Goal: Find specific page/section

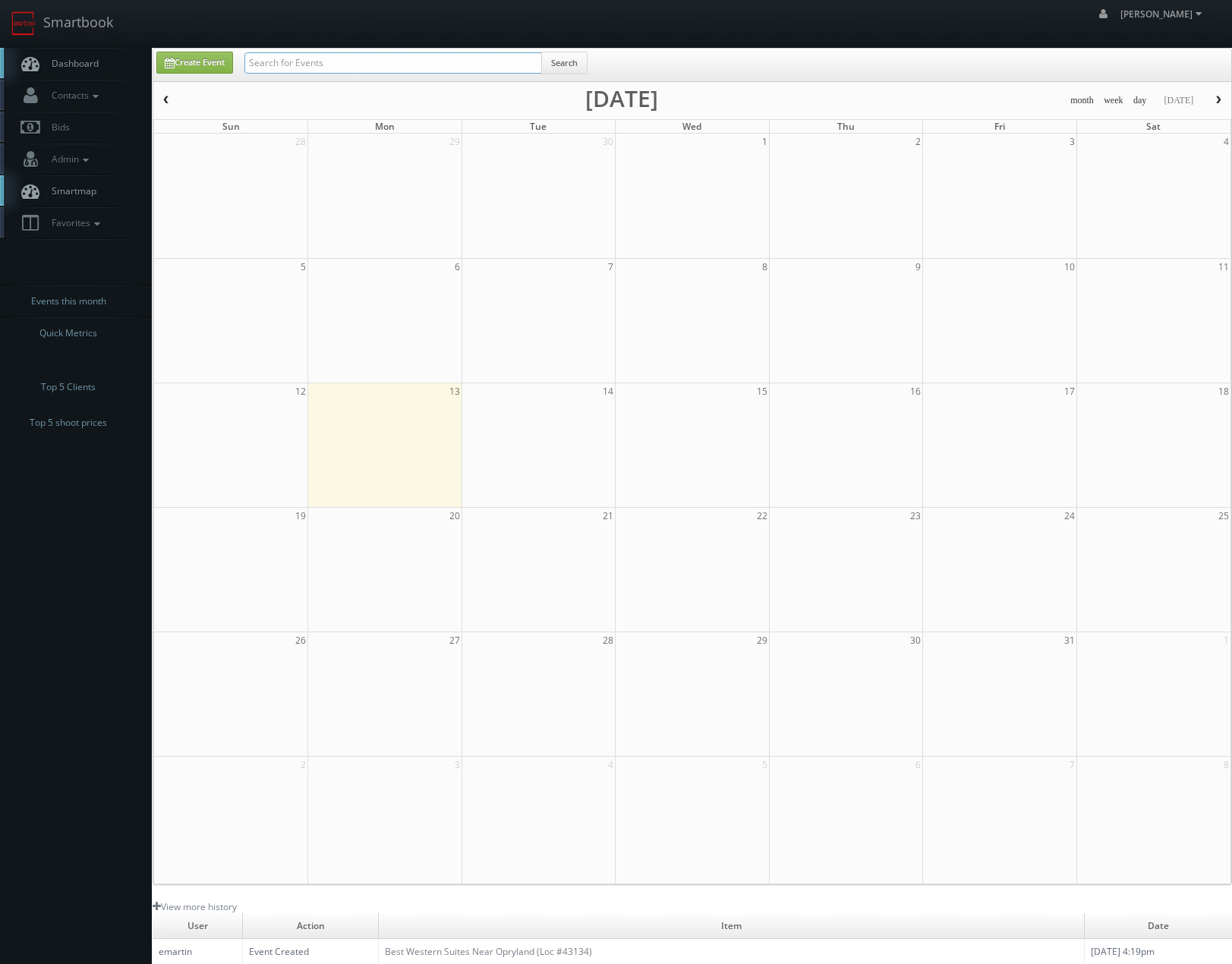
click at [363, 63] on input "text" at bounding box center [393, 63] width 298 height 22
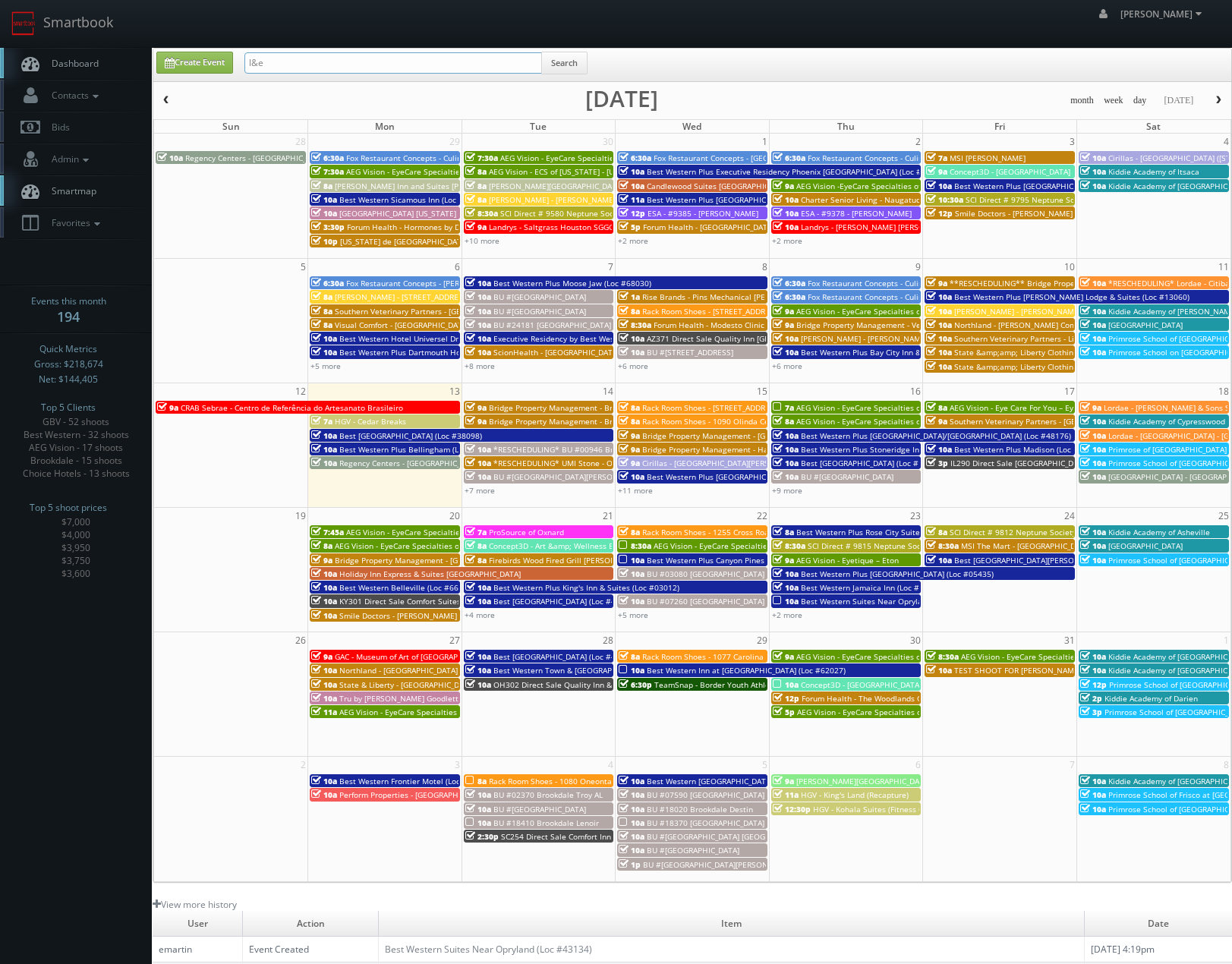
type input "l&e"
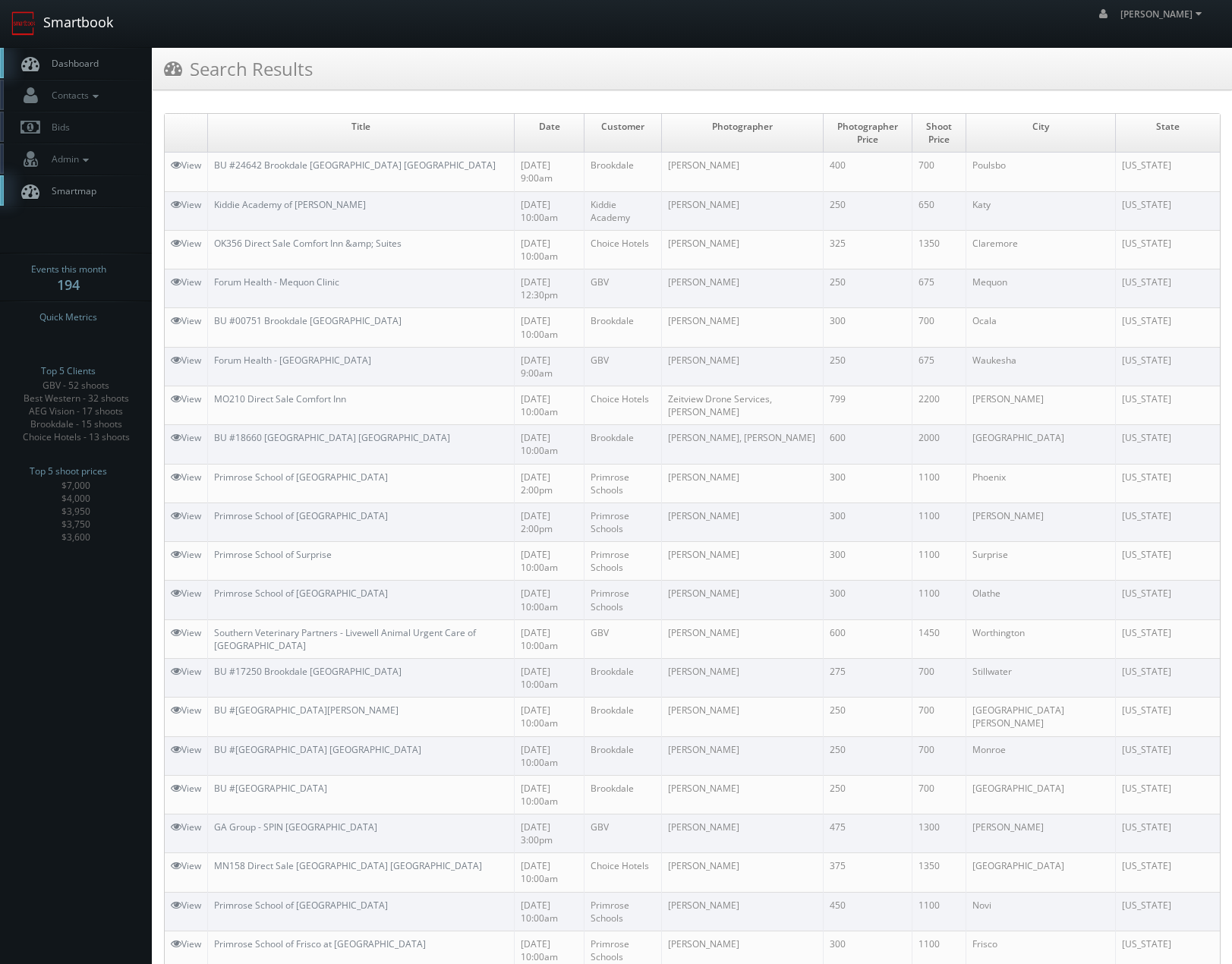
drag, startPoint x: 97, startPoint y: 8, endPoint x: 109, endPoint y: 22, distance: 18.4
click at [96, 8] on link "Smartbook" at bounding box center [62, 23] width 124 height 47
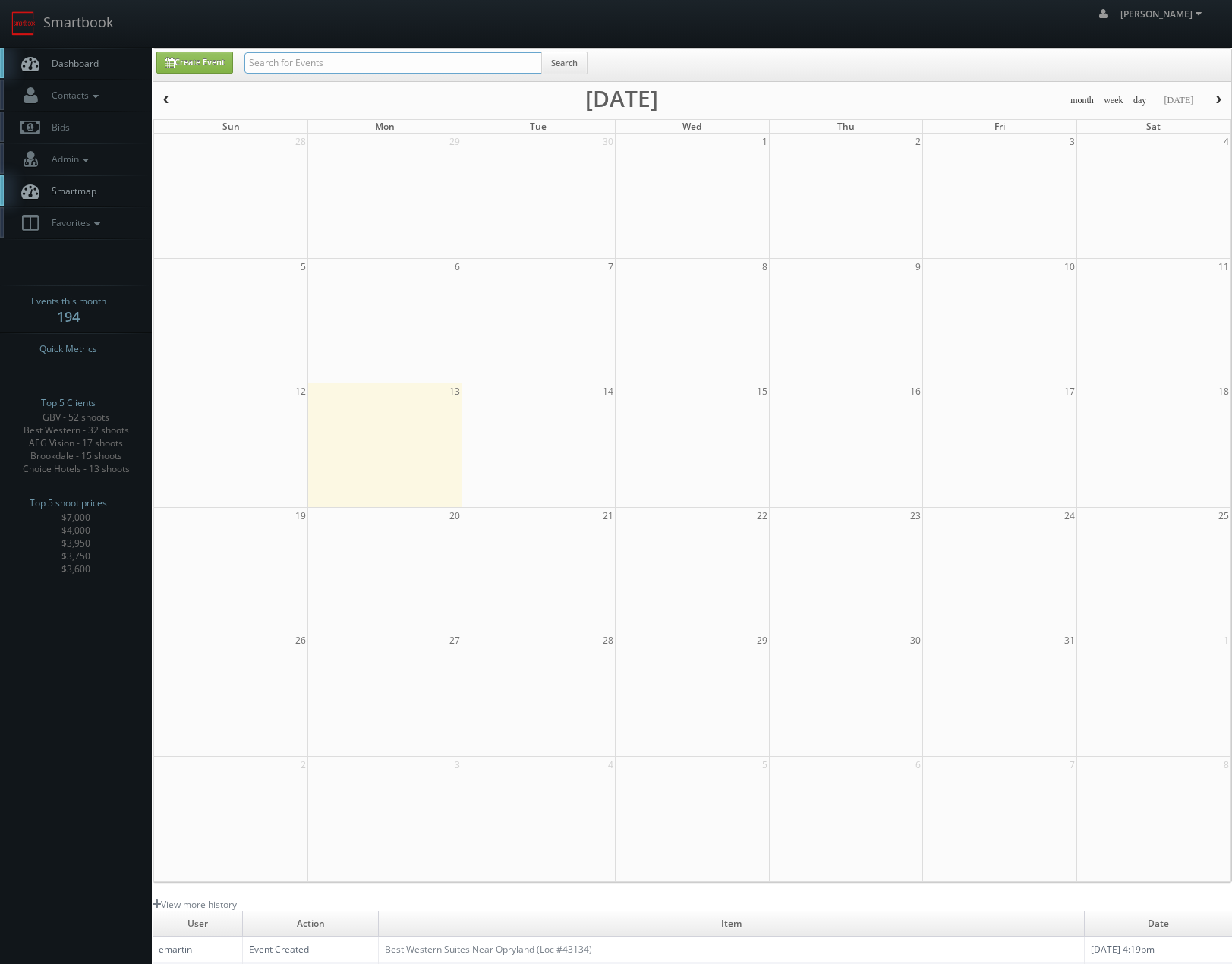
click at [288, 53] on input "text" at bounding box center [393, 63] width 298 height 22
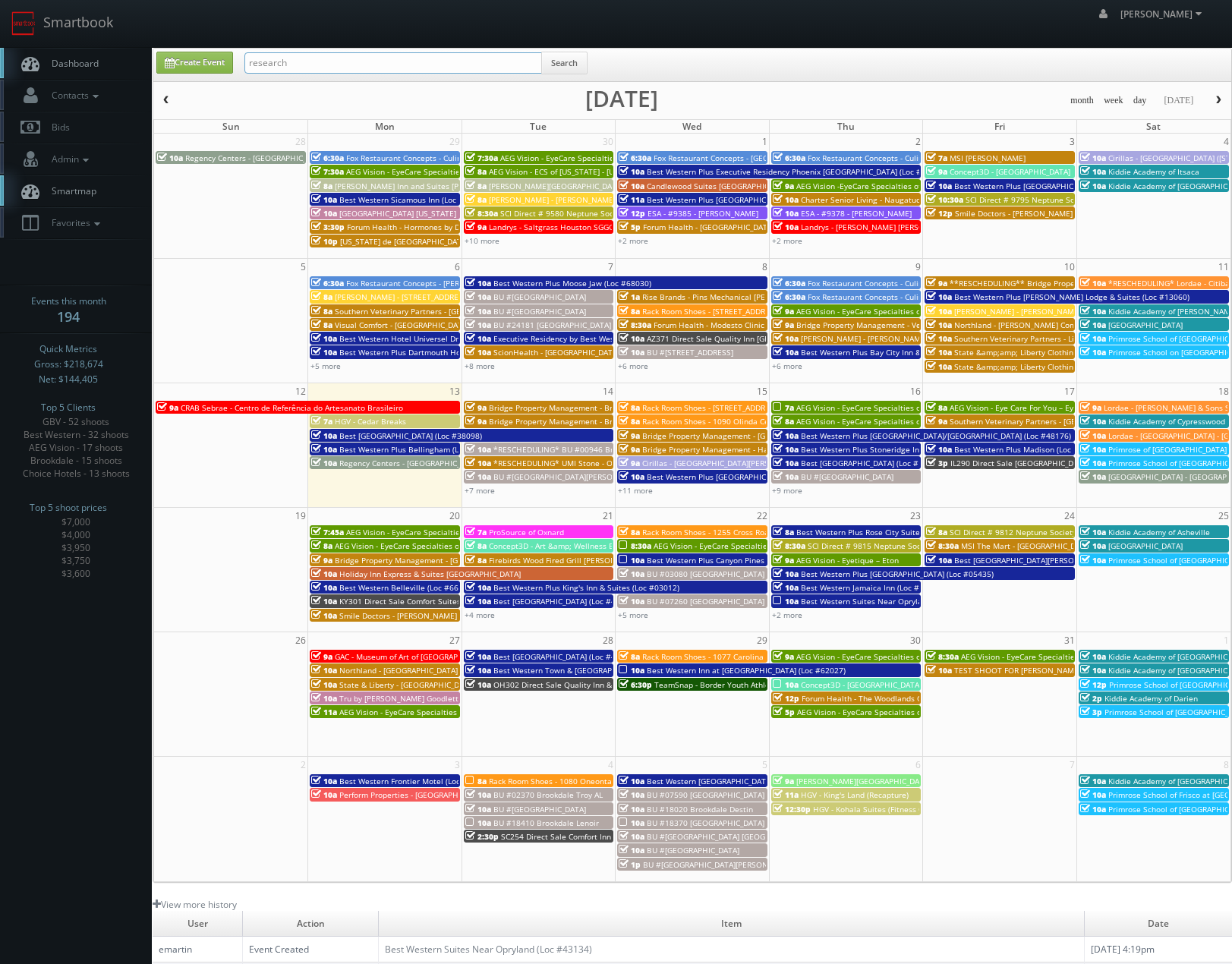
type input "research"
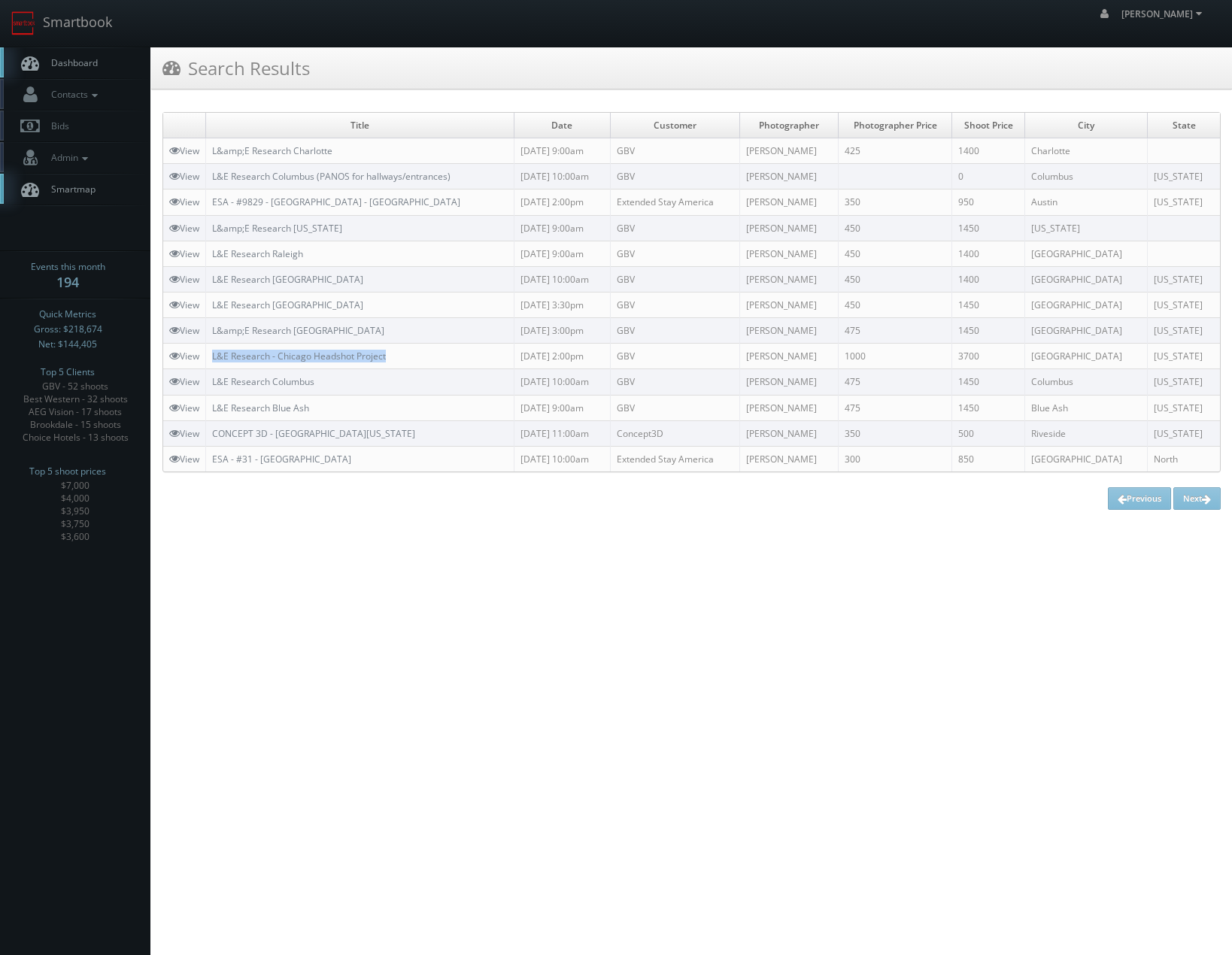
drag, startPoint x: 397, startPoint y: 358, endPoint x: 203, endPoint y: 352, distance: 194.1
click at [203, 352] on tr "View L&E Research - Chicago Headshot Project [DATE] 2:00pm GBV [PERSON_NAME] 10…" at bounding box center [692, 356] width 1057 height 25
copy tr "L&E Research - Chicago Headshot Project"
